Goal: Information Seeking & Learning: Learn about a topic

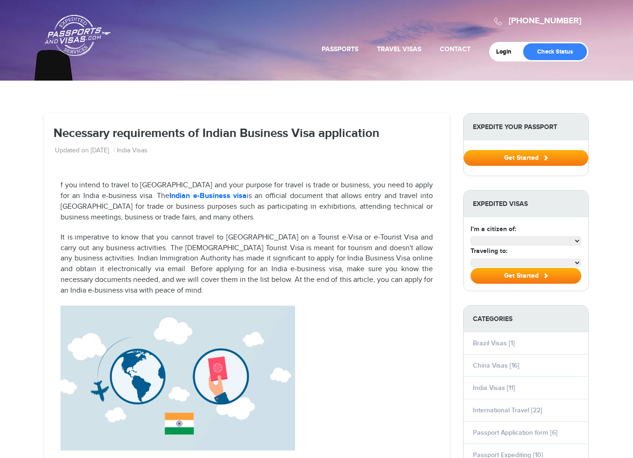
select select "**********"
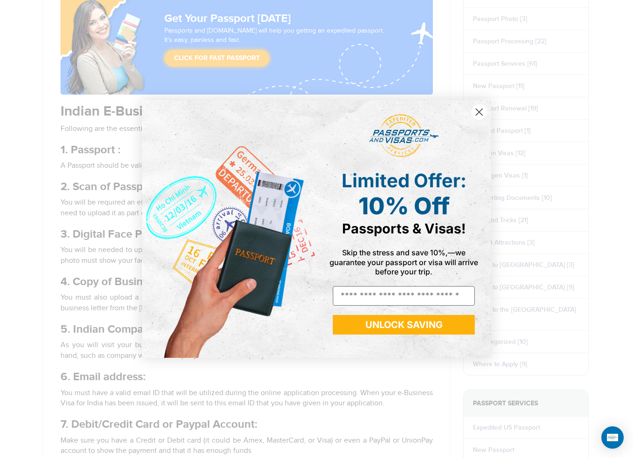
scroll to position [605, 0]
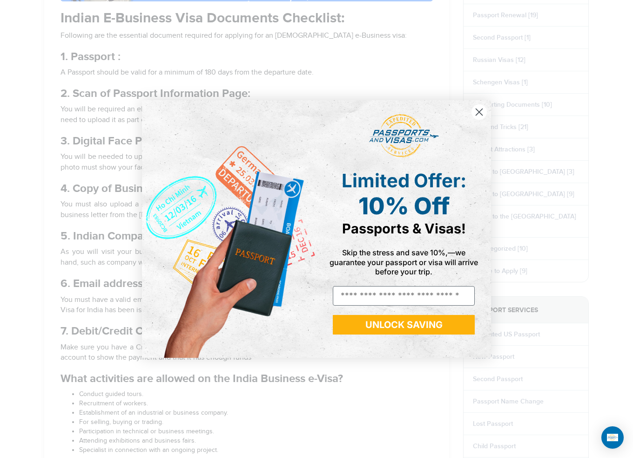
click at [479, 110] on circle "Close dialog" at bounding box center [479, 111] width 15 height 15
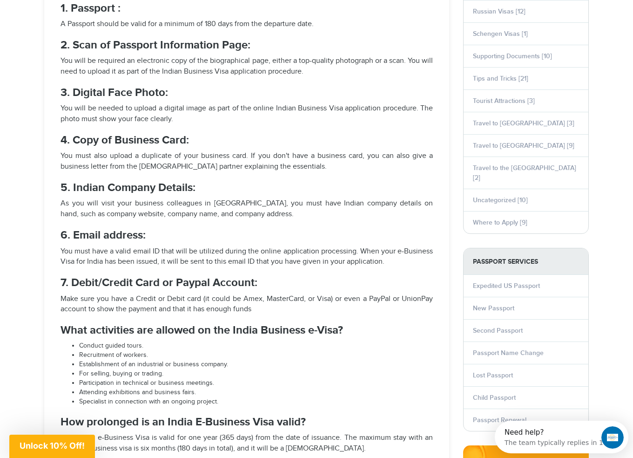
scroll to position [652, 0]
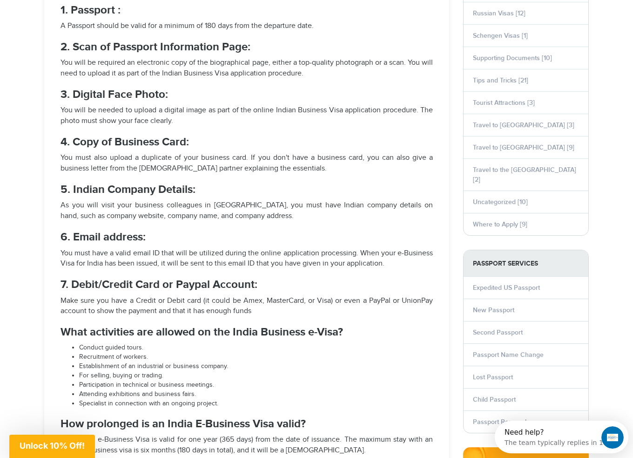
click at [229, 159] on p "You must also upload a duplicate of your business card. If you don't have a bus…" at bounding box center [247, 163] width 372 height 21
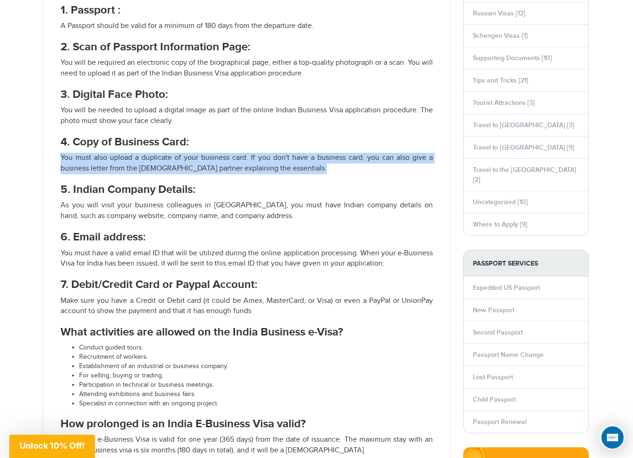
click at [229, 159] on p "You must also upload a duplicate of your business card. If you don't have a bus…" at bounding box center [247, 163] width 372 height 21
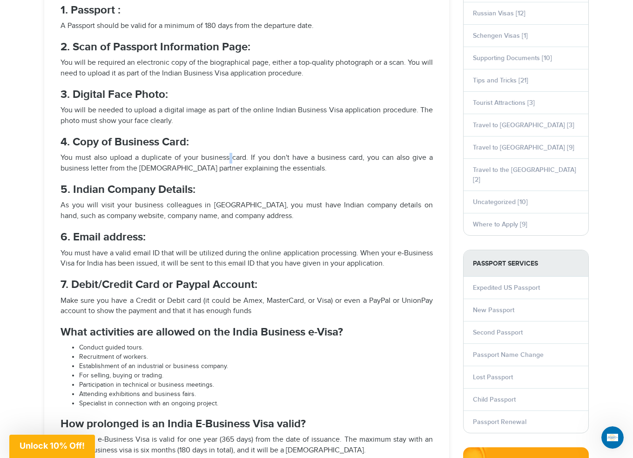
click at [229, 159] on p "You must also upload a duplicate of your business card. If you don't have a bus…" at bounding box center [247, 163] width 372 height 21
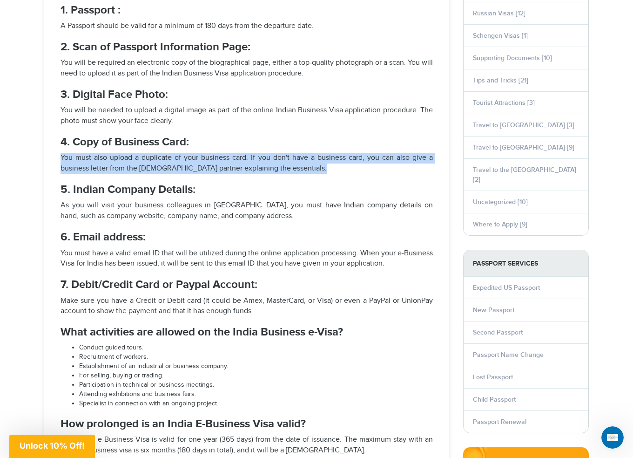
click at [228, 162] on p "You must also upload a duplicate of your business card. If you don't have a bus…" at bounding box center [247, 163] width 372 height 21
